Goal: Information Seeking & Learning: Check status

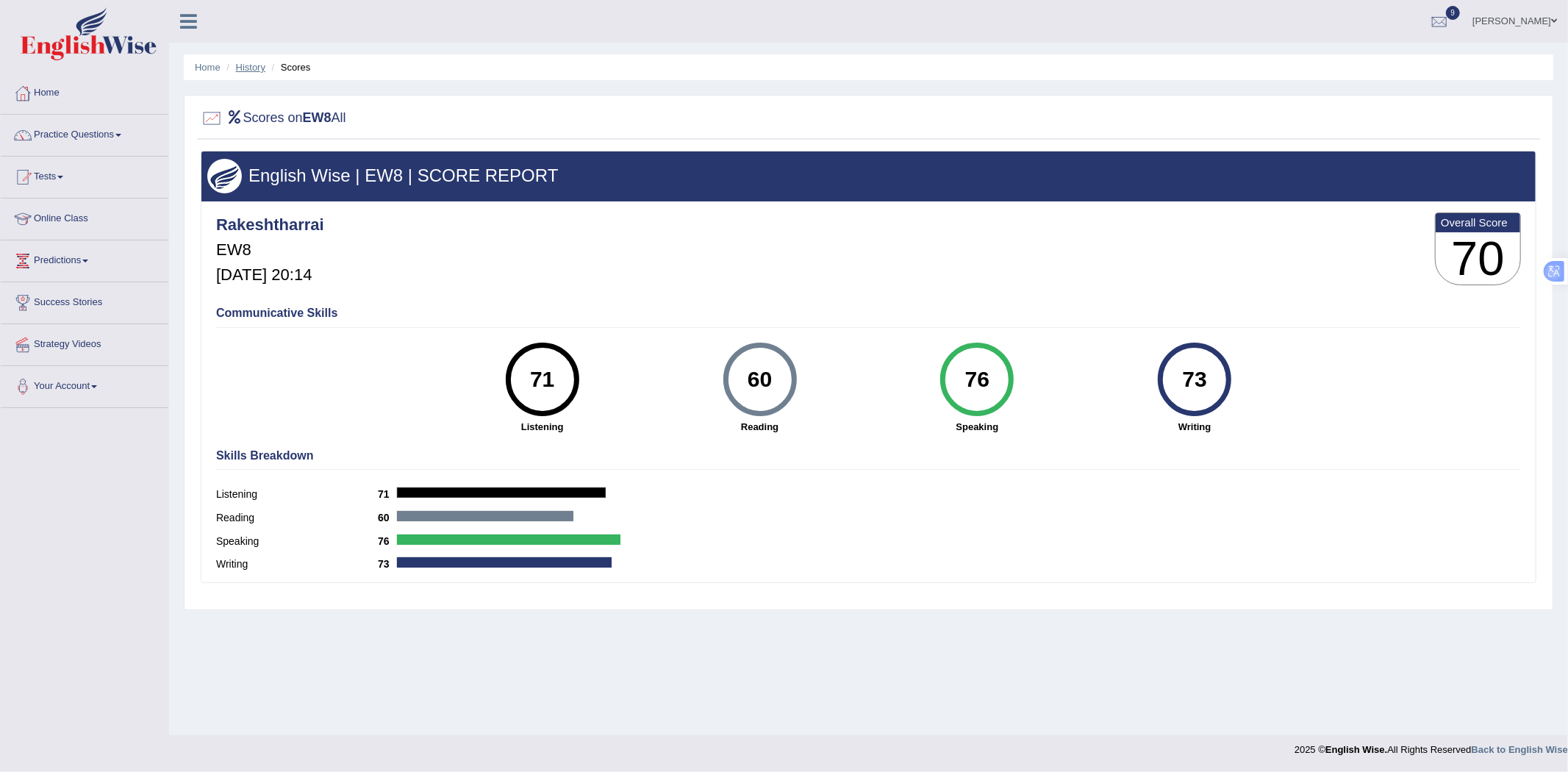
click at [257, 76] on ul "Home History Scores" at bounding box center [868, 67] width 1370 height 26
click at [257, 70] on link "History" at bounding box center [250, 67] width 29 height 11
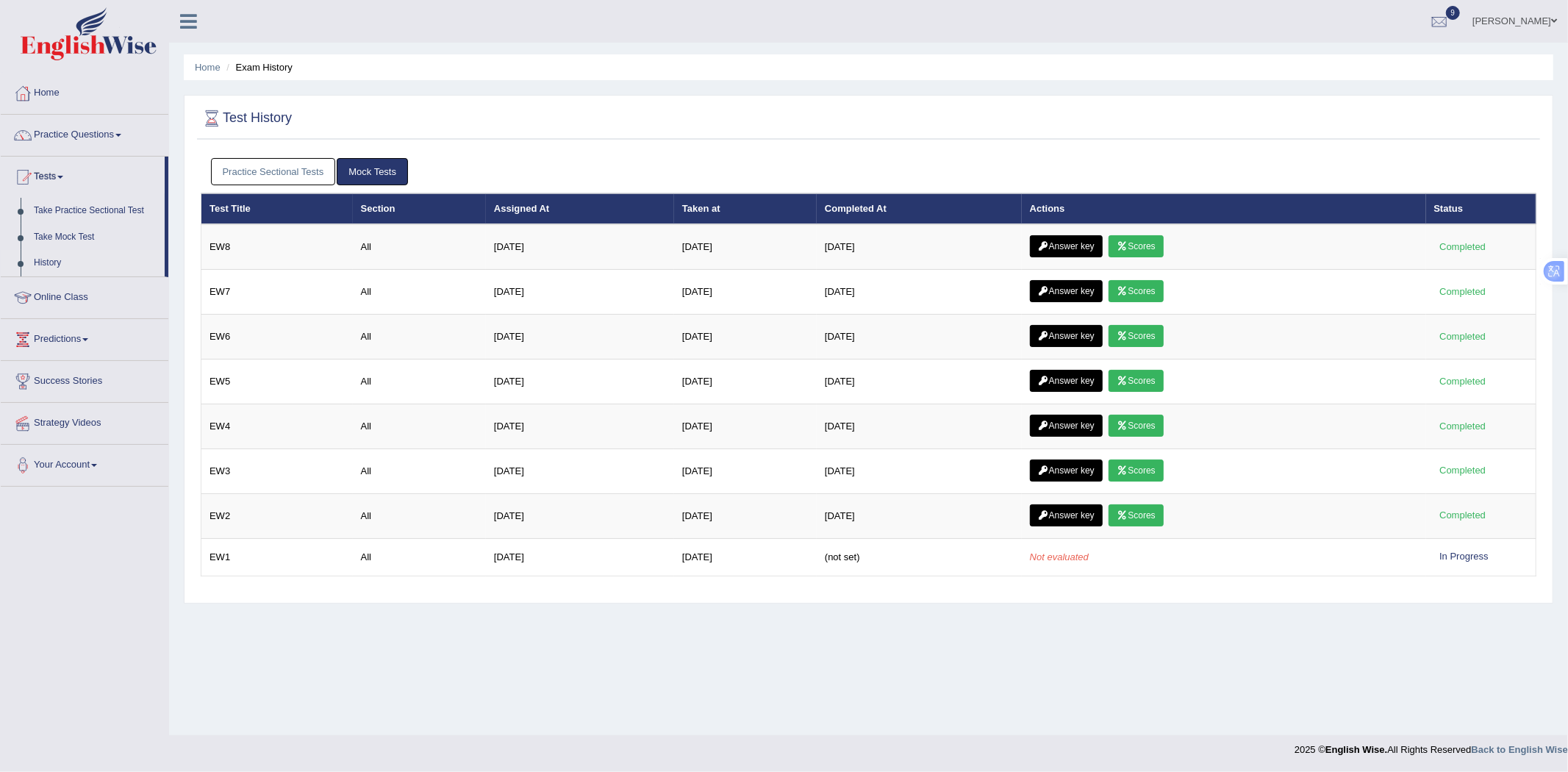
click at [370, 171] on link "Mock Tests" at bounding box center [372, 172] width 72 height 27
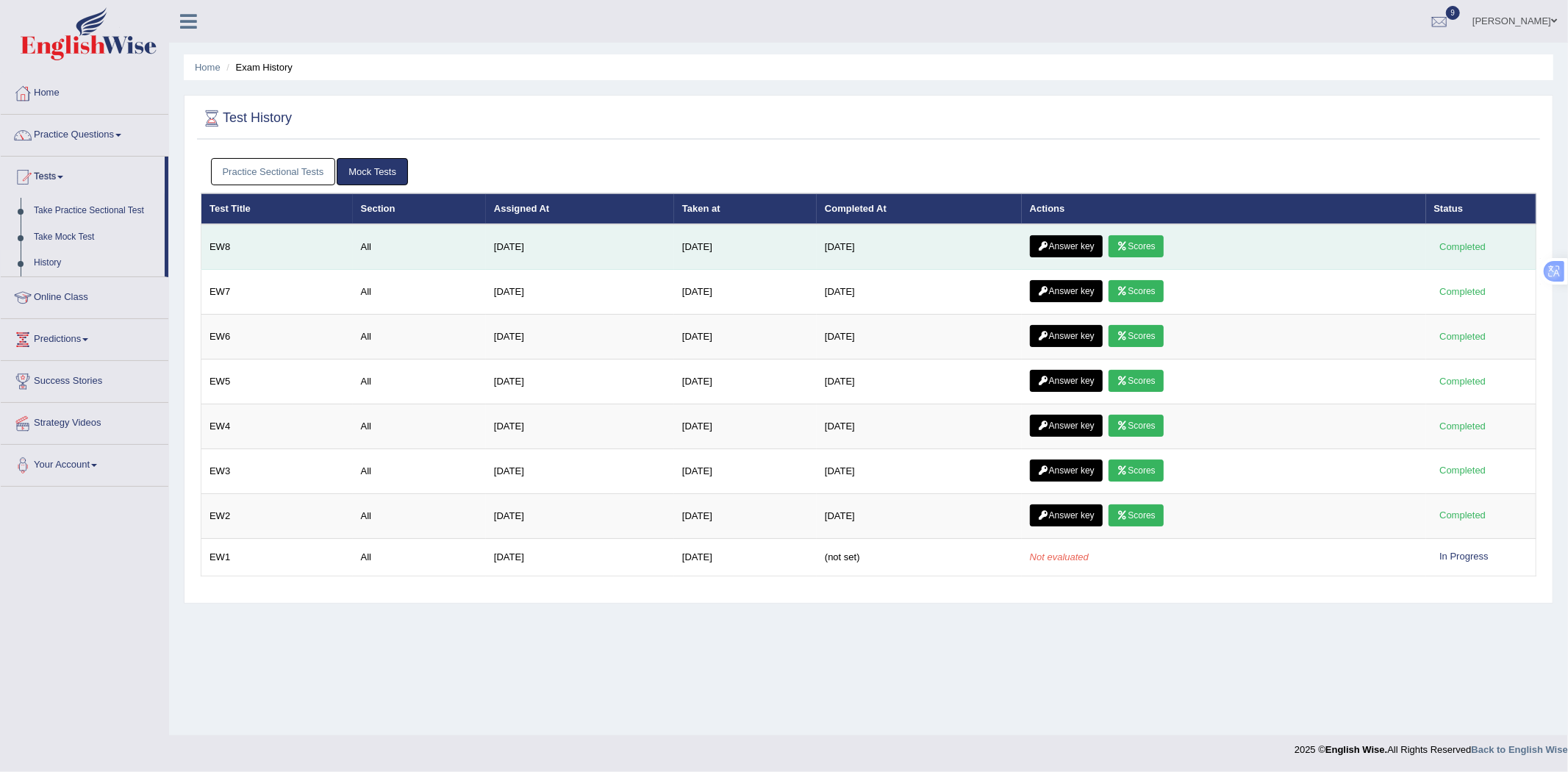
click at [1049, 243] on icon at bounding box center [1043, 245] width 11 height 9
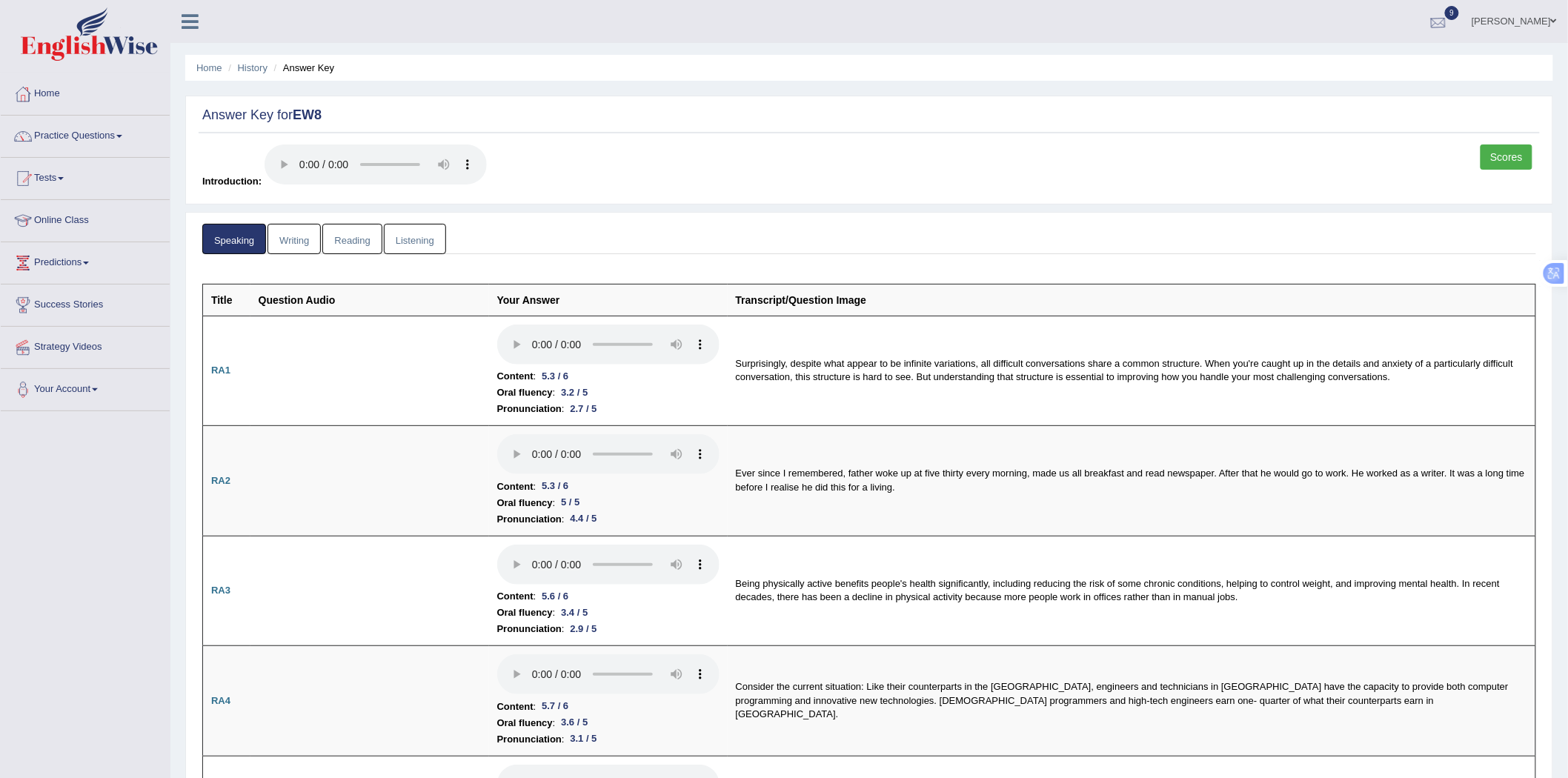
click at [1449, 14] on div at bounding box center [1437, 21] width 22 height 22
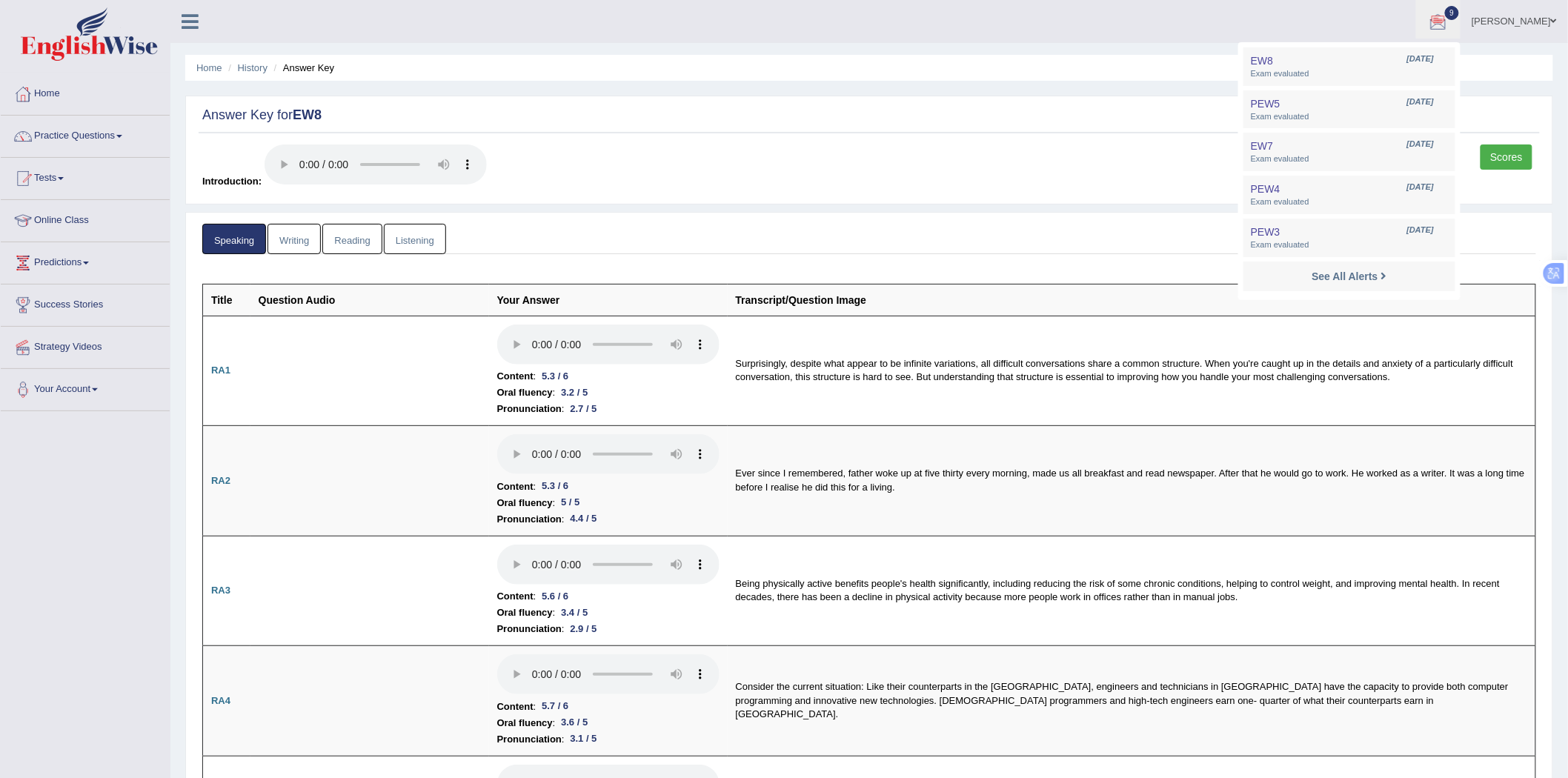
click at [835, 56] on ul "Home History Answer Key" at bounding box center [869, 67] width 1367 height 26
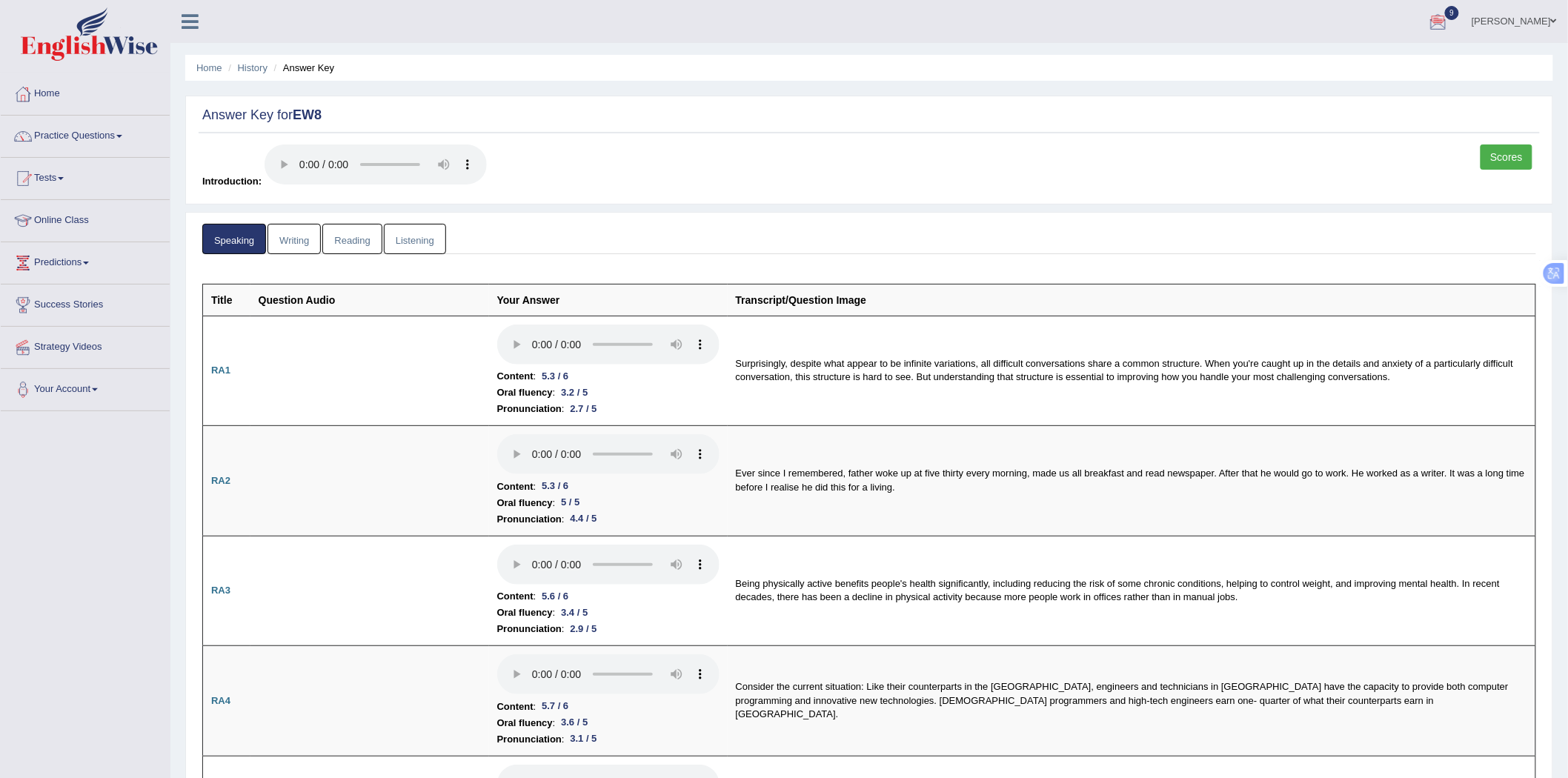
click at [286, 234] on link "Writing" at bounding box center [294, 239] width 54 height 30
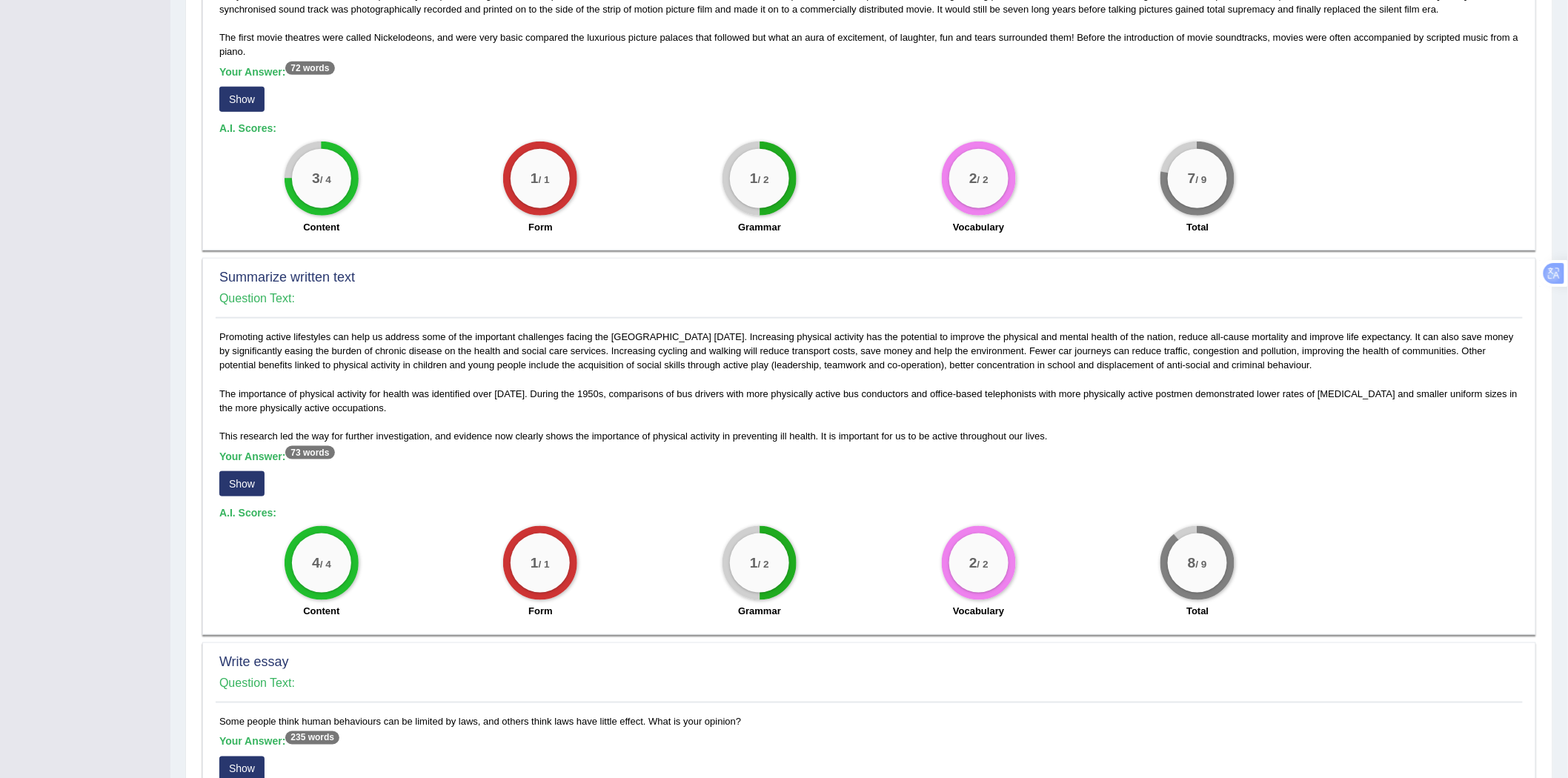
scroll to position [384, 0]
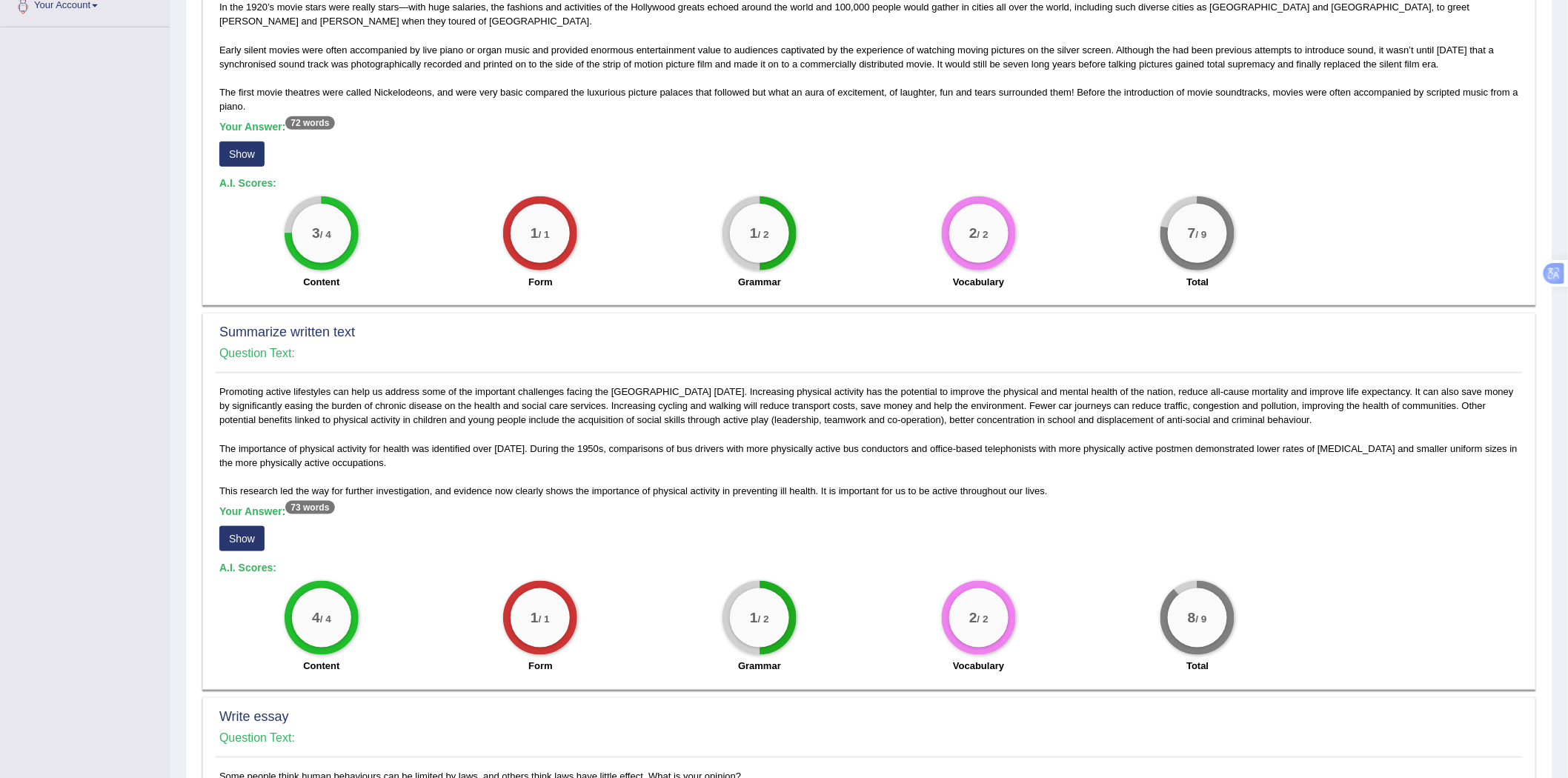
click at [234, 538] on button "Show" at bounding box center [242, 538] width 45 height 25
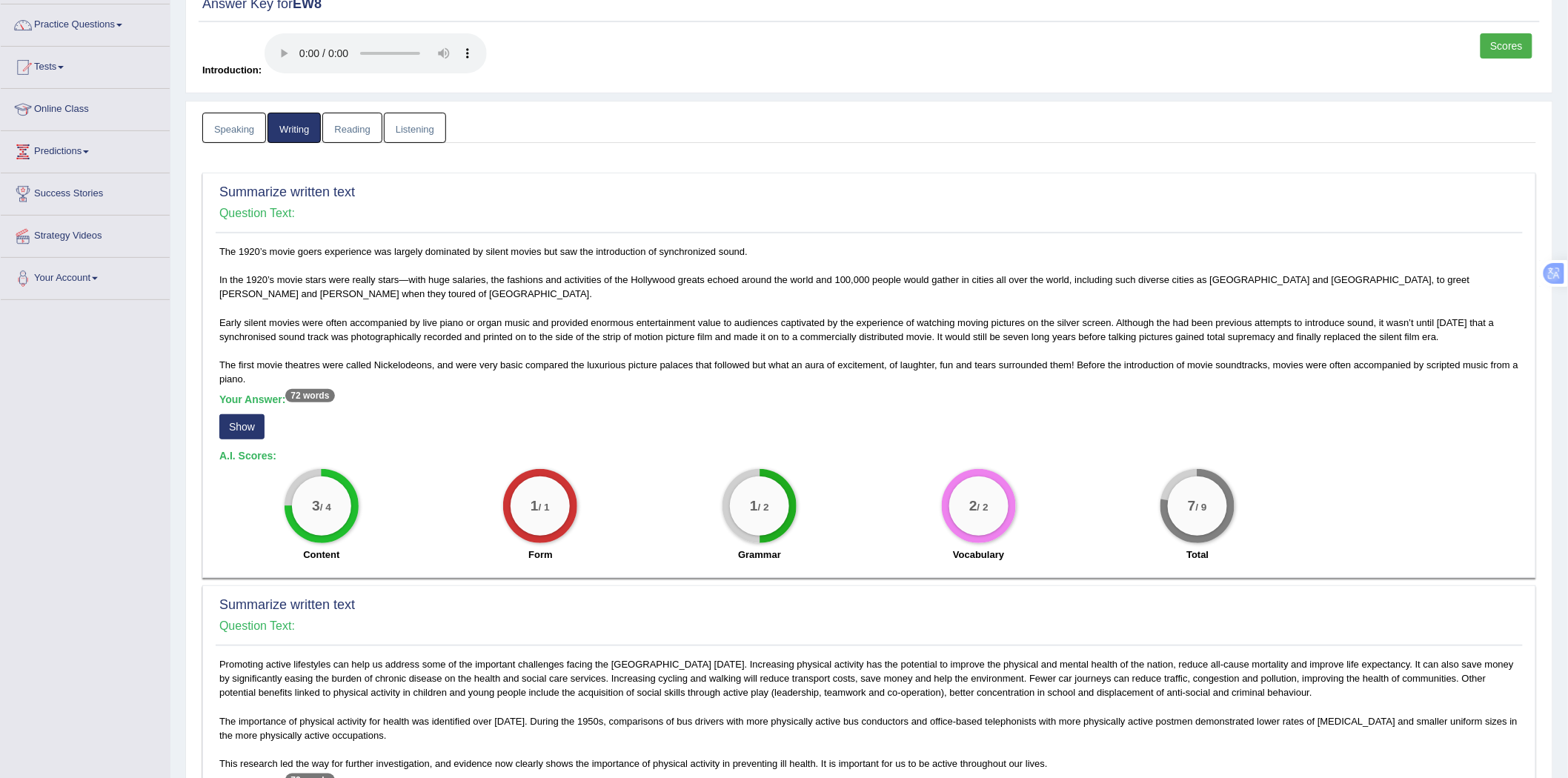
scroll to position [109, 0]
click at [255, 426] on button "Show" at bounding box center [242, 428] width 45 height 25
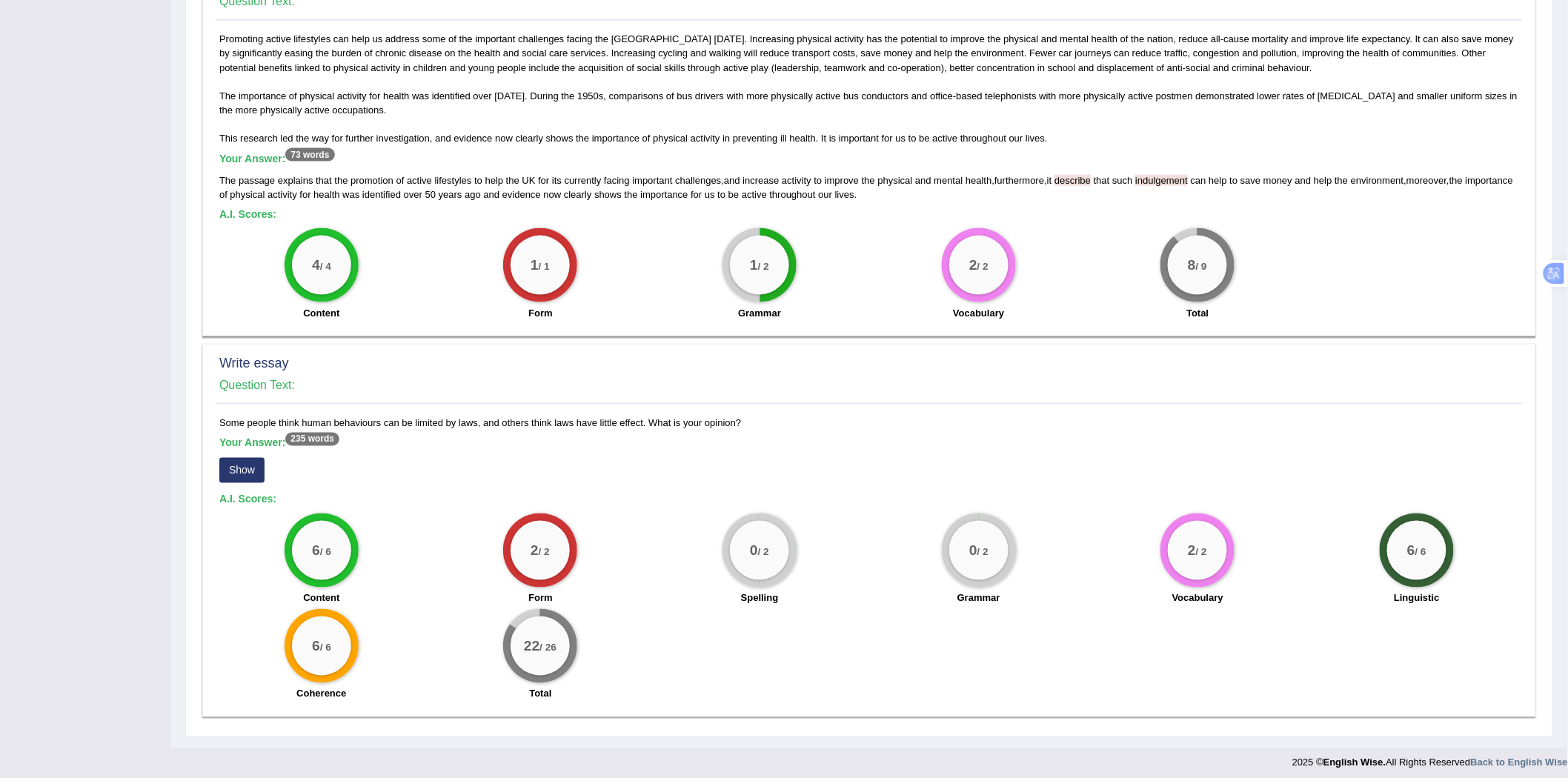
scroll to position [739, 0]
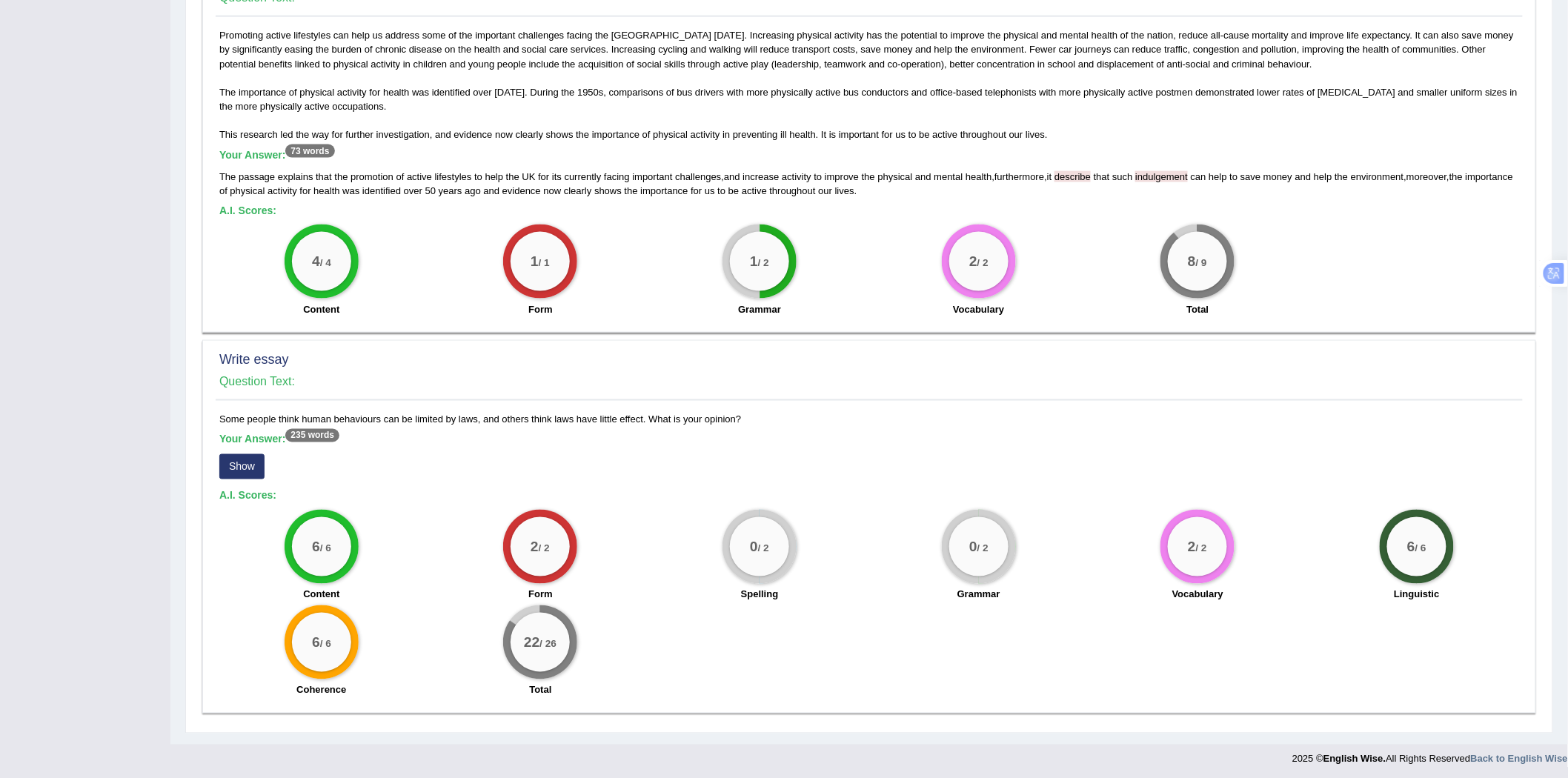
click at [238, 464] on button "Show" at bounding box center [242, 466] width 45 height 25
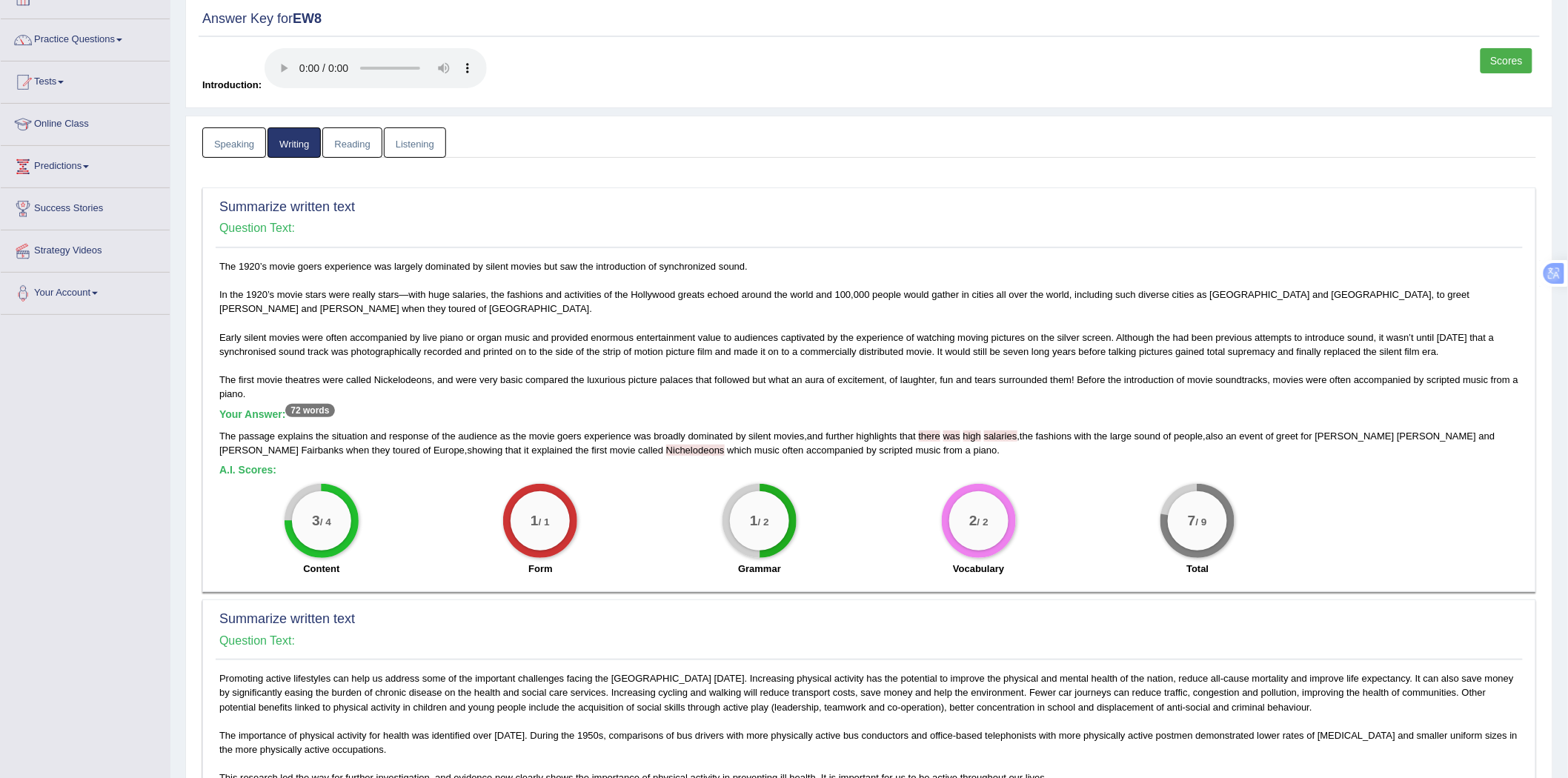
scroll to position [0, 0]
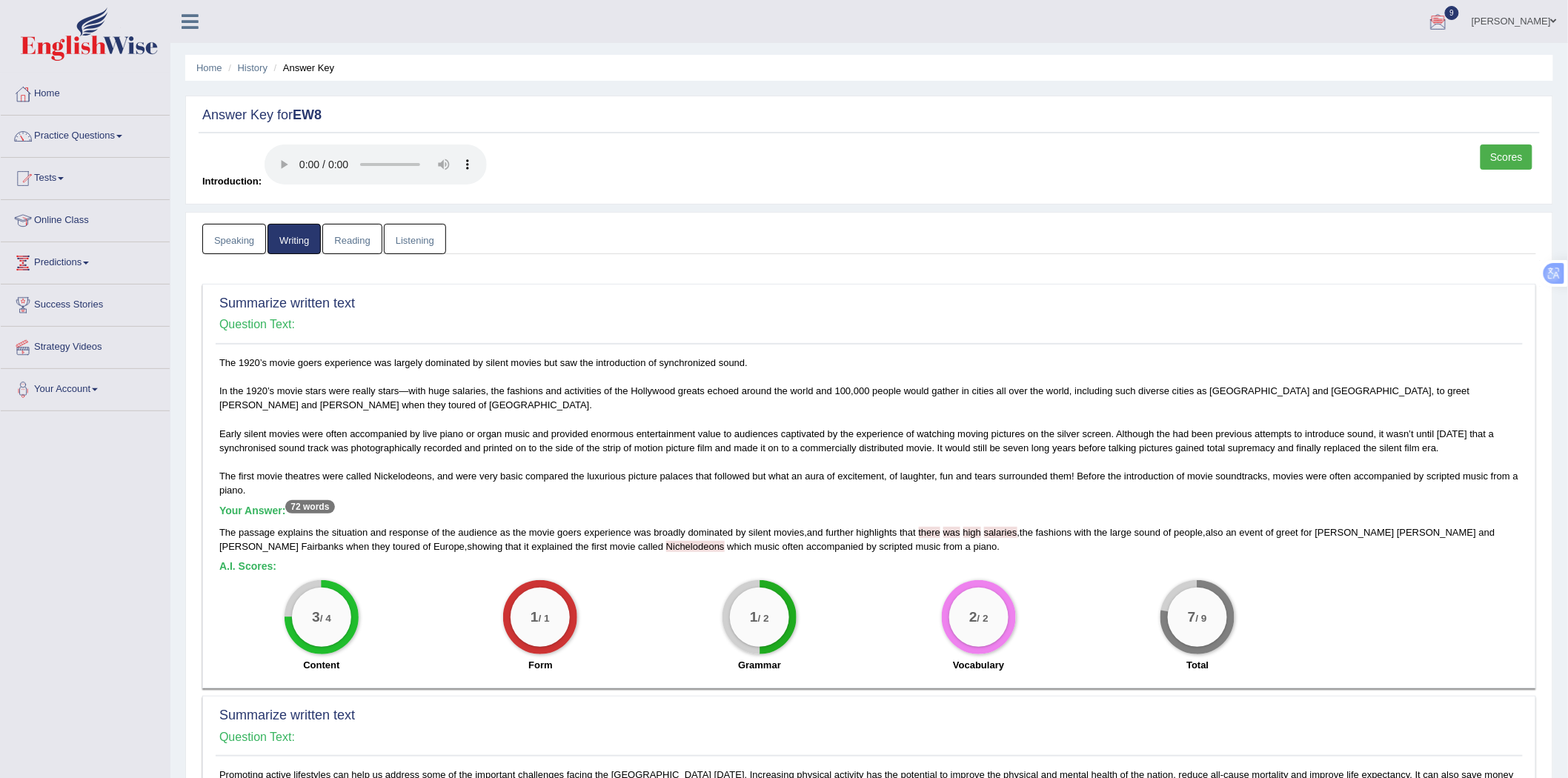
click at [342, 234] on link "Reading" at bounding box center [352, 239] width 59 height 30
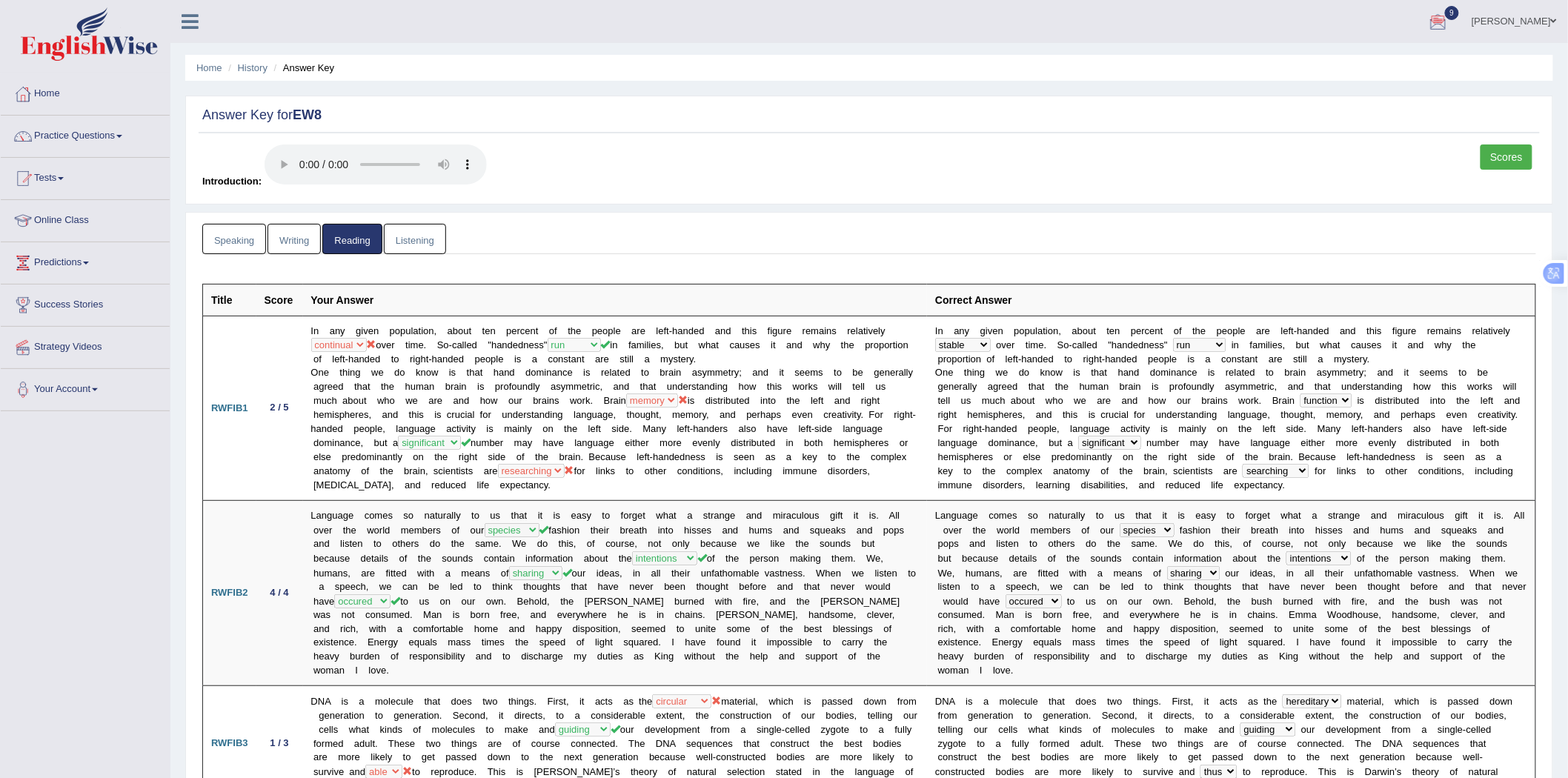
click at [412, 247] on link "Listening" at bounding box center [415, 239] width 62 height 30
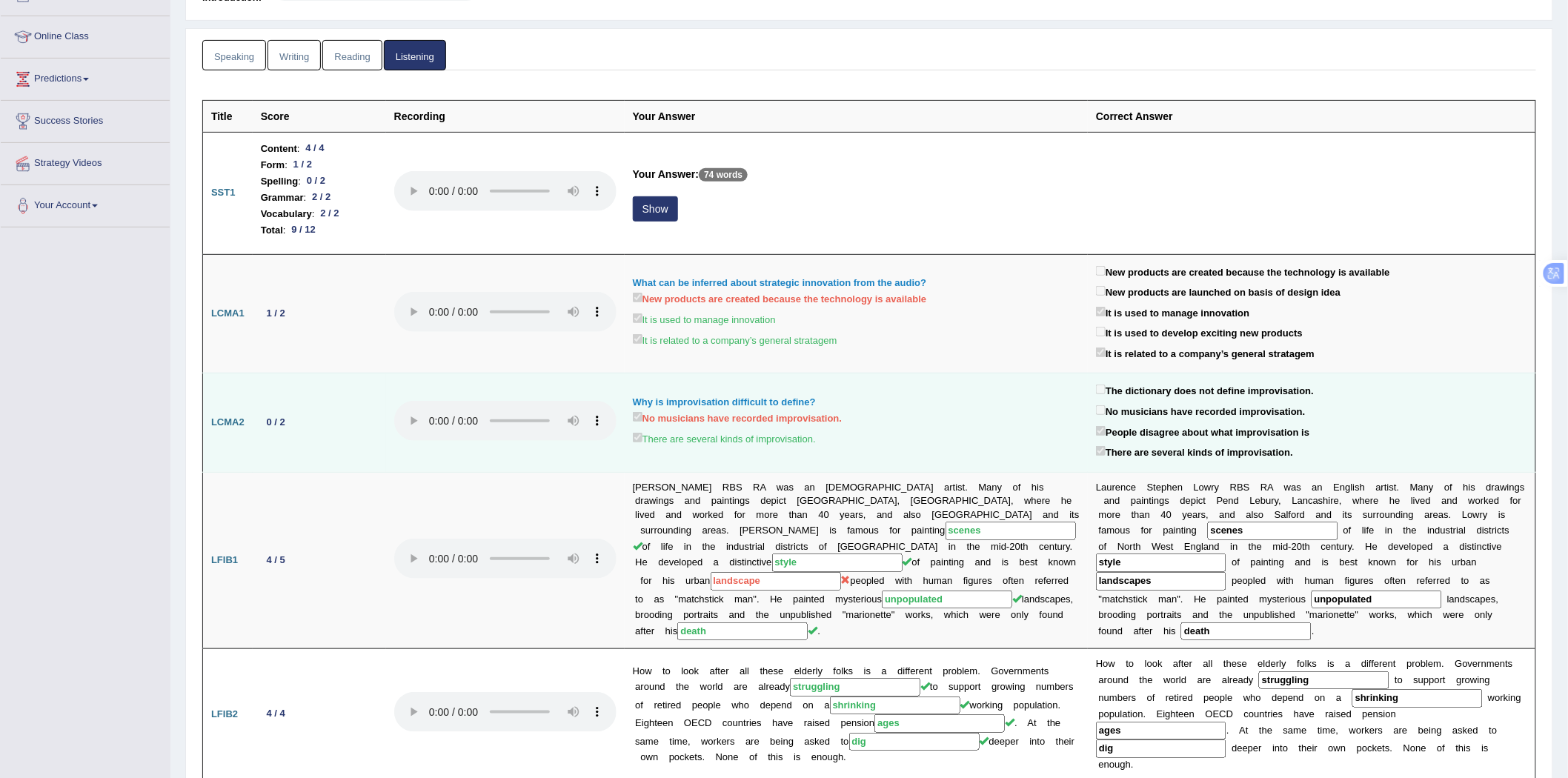
scroll to position [165, 0]
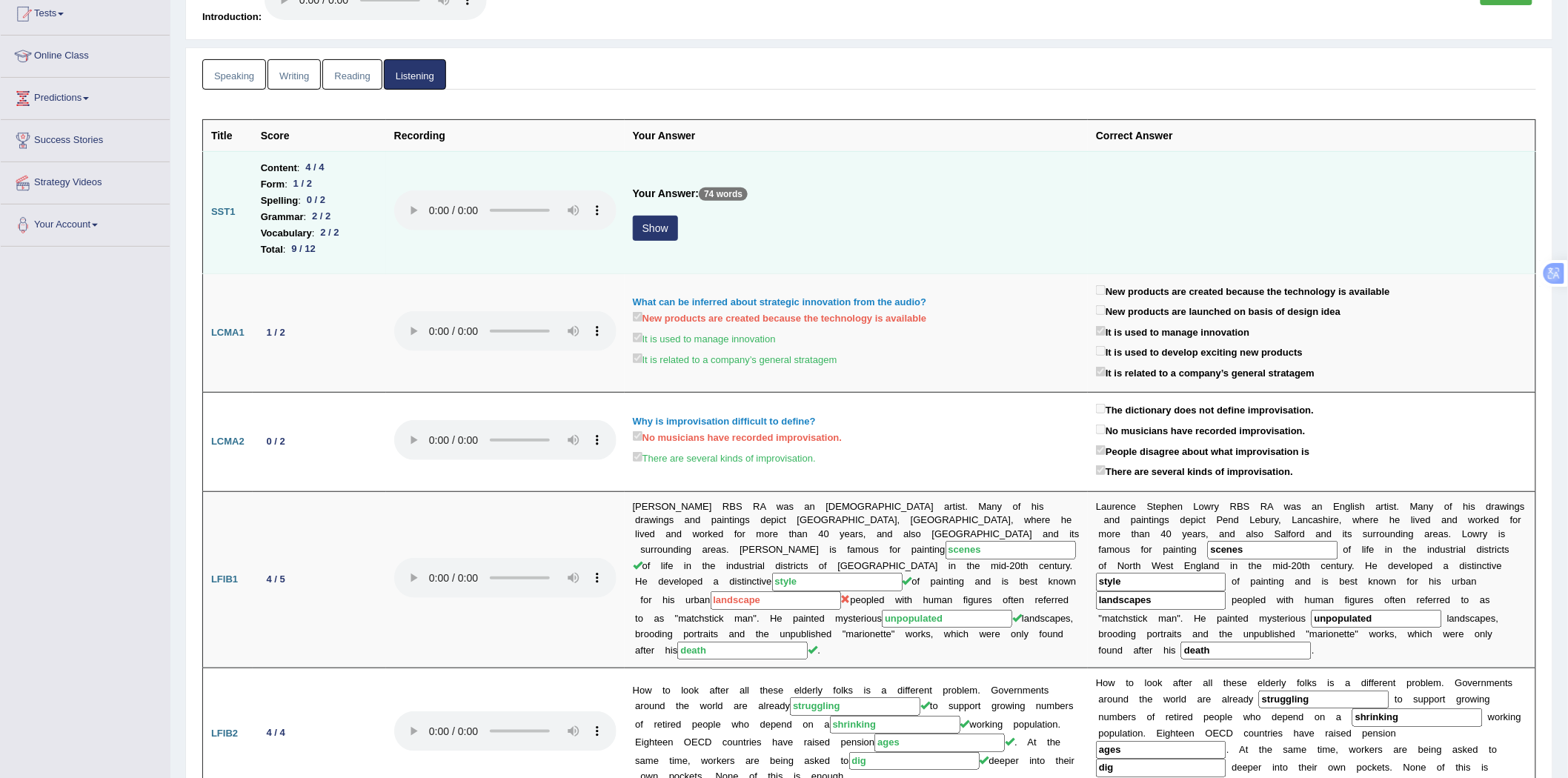
click at [664, 231] on button "Show" at bounding box center [655, 228] width 45 height 25
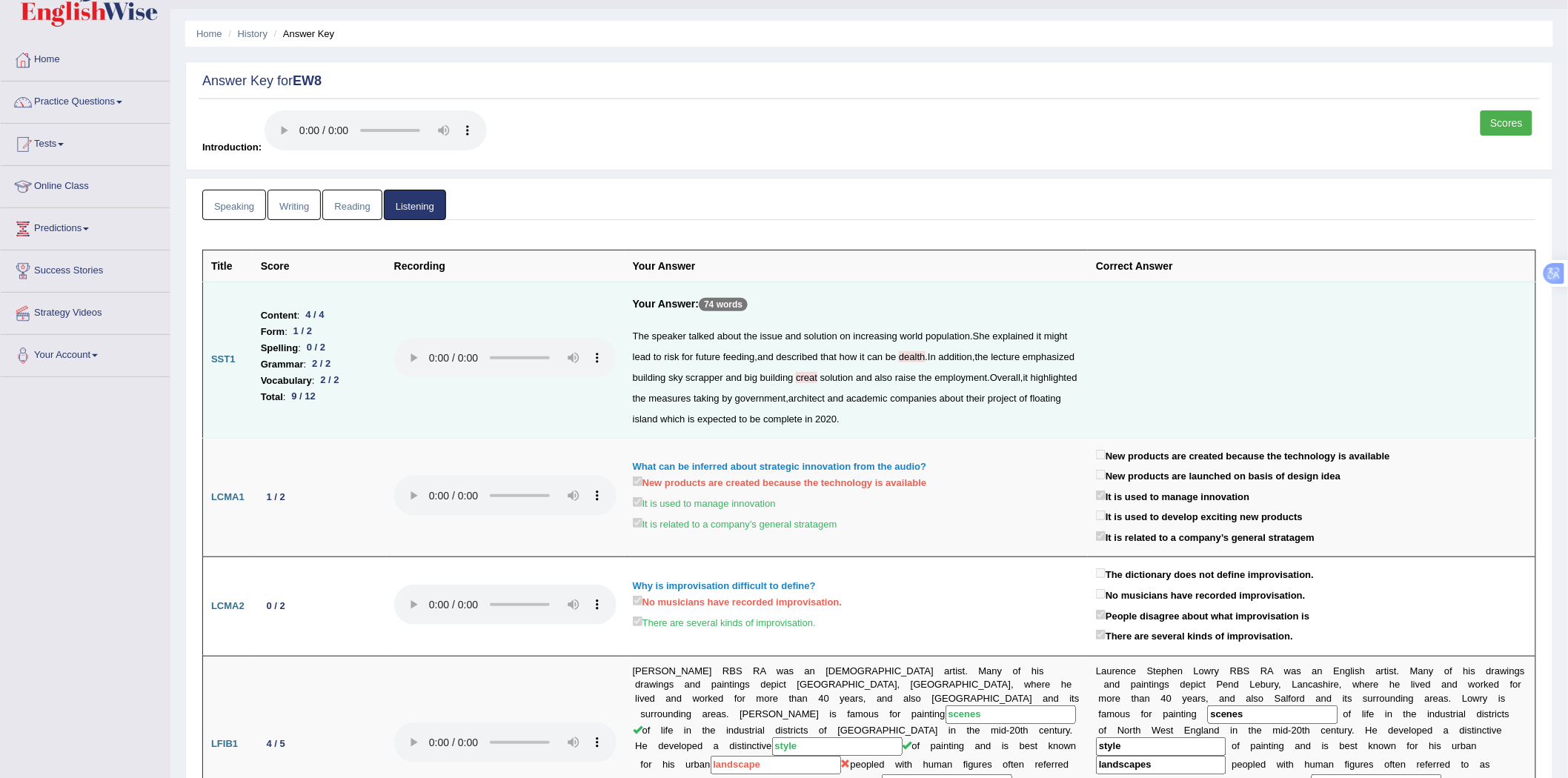
scroll to position [0, 0]
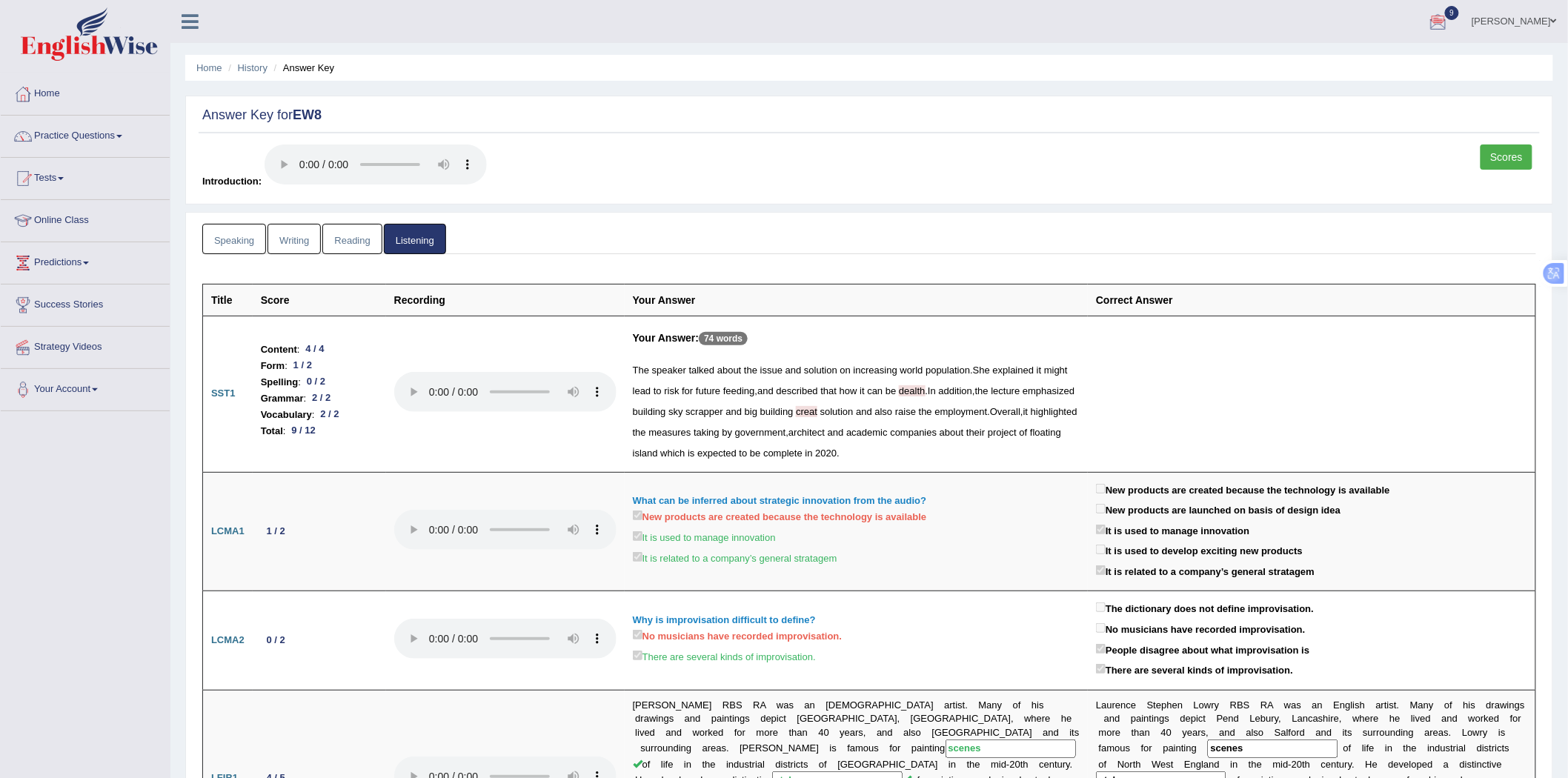
click at [244, 231] on link "Speaking" at bounding box center [234, 239] width 63 height 30
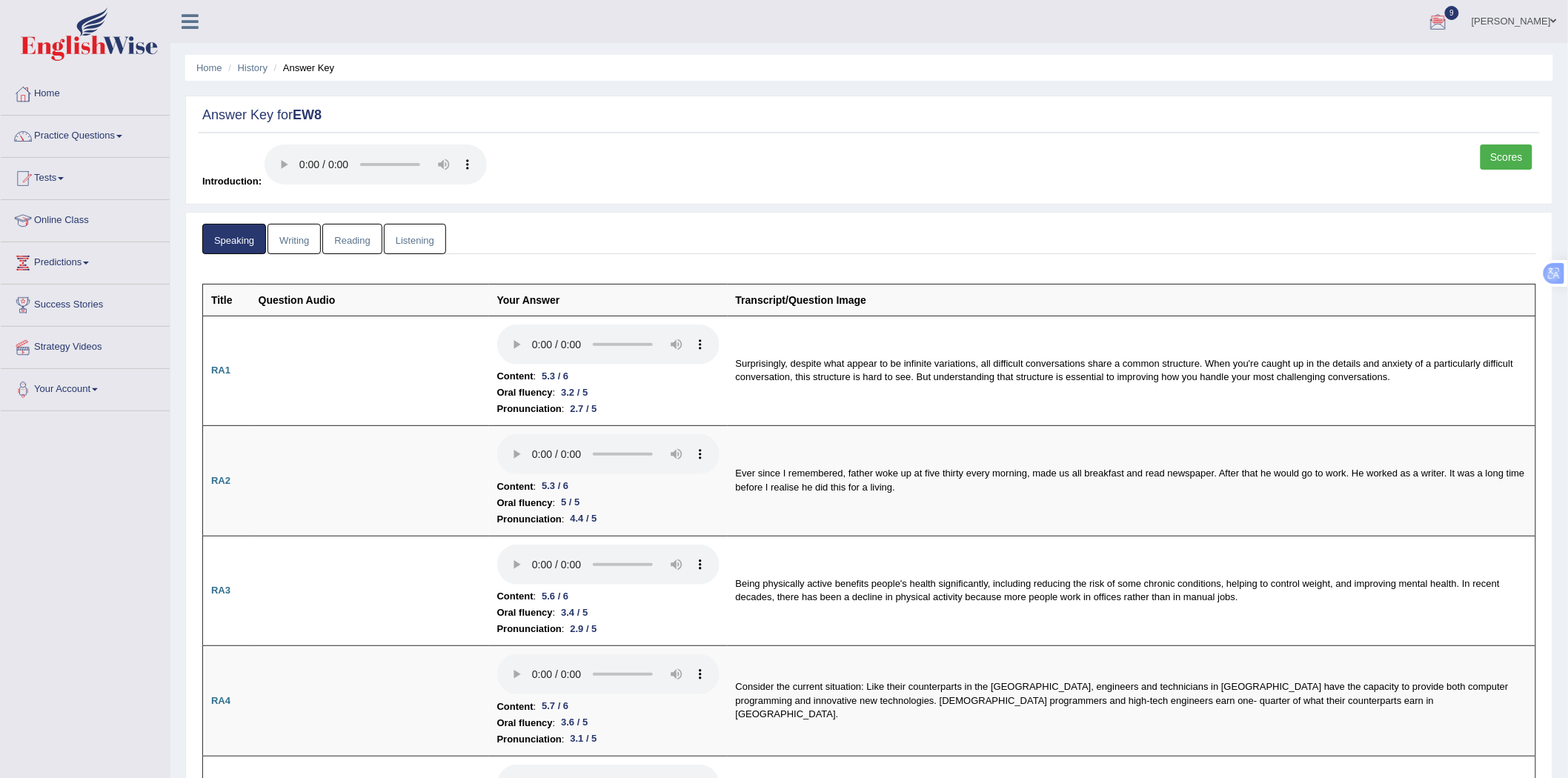
click at [1508, 163] on link "Scores" at bounding box center [1506, 157] width 52 height 25
